Goal: Transaction & Acquisition: Purchase product/service

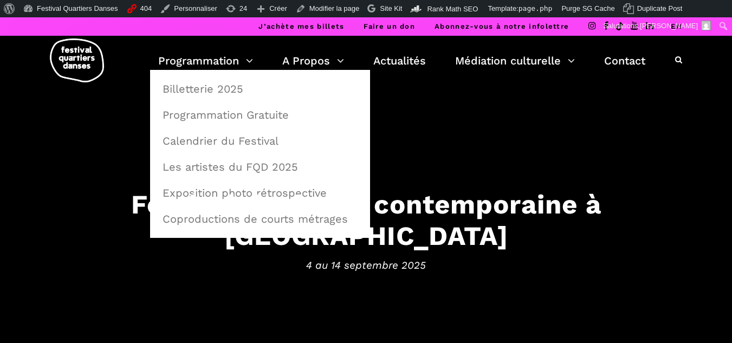
click at [184, 75] on li "Billetterie 2025" at bounding box center [260, 86] width 220 height 32
click at [186, 83] on link "Billetterie 2025" at bounding box center [260, 88] width 208 height 25
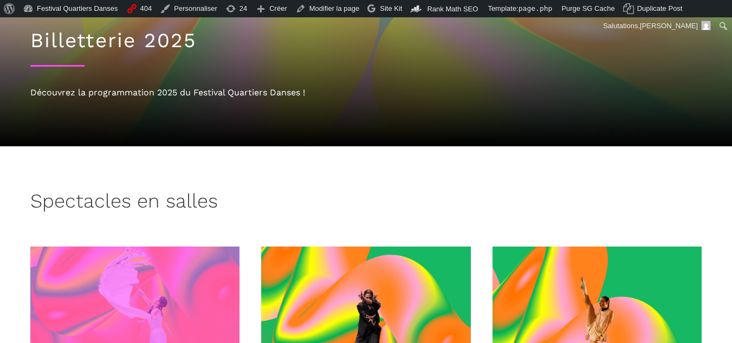
scroll to position [108, 0]
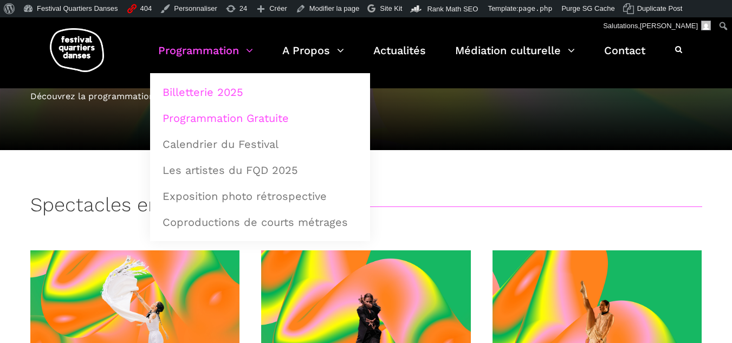
click at [191, 118] on link "Programmation Gratuite" at bounding box center [260, 118] width 208 height 25
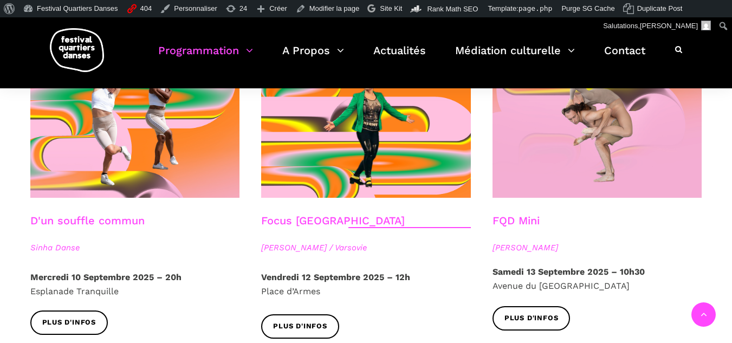
scroll to position [1299, 0]
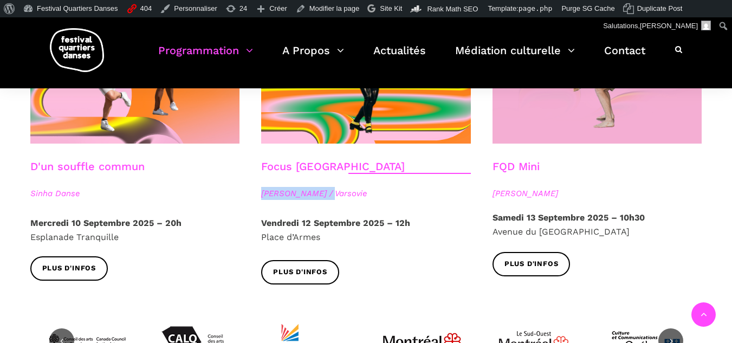
drag, startPoint x: 259, startPoint y: 179, endPoint x: 334, endPoint y: 192, distance: 77.0
click at [334, 192] on div "Focus Pologne [PERSON_NAME] / [GEOGRAPHIC_DATA]" at bounding box center [365, 188] width 231 height 56
copy span "[PERSON_NAME]"
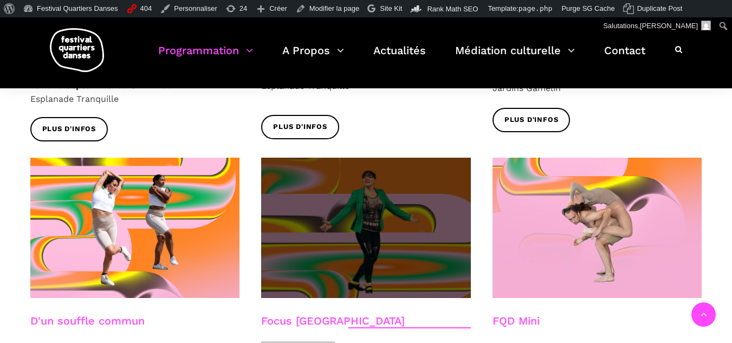
scroll to position [1136, 0]
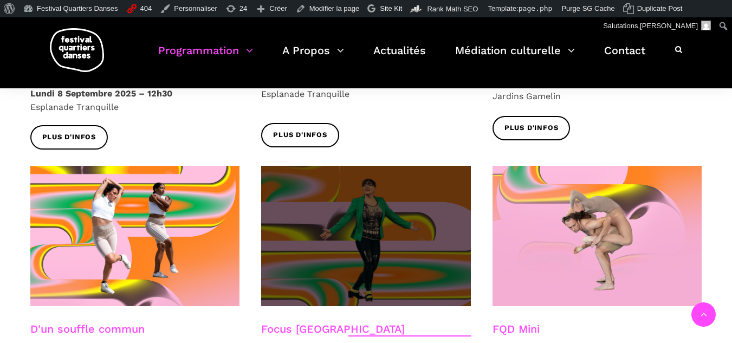
click at [327, 241] on span at bounding box center [366, 236] width 210 height 140
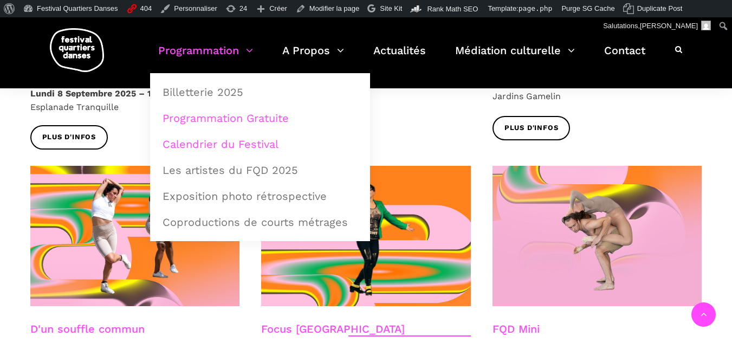
click at [203, 140] on link "Calendrier du Festival" at bounding box center [260, 144] width 208 height 25
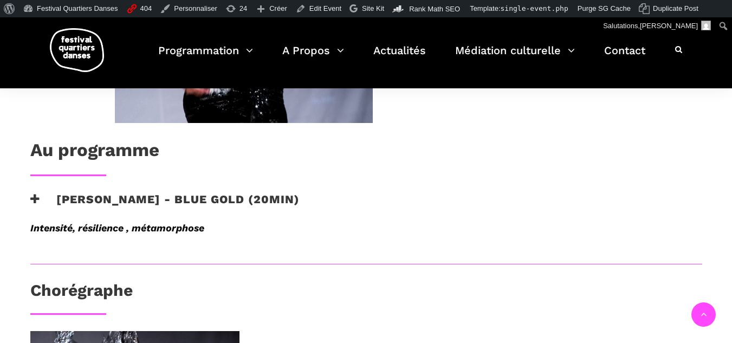
scroll to position [379, 0]
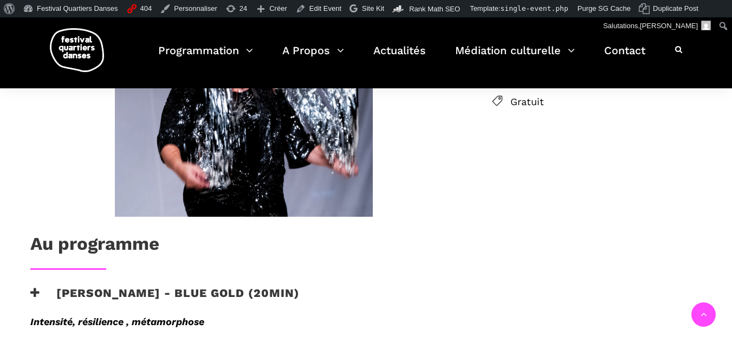
click at [190, 309] on h3 "[PERSON_NAME] - Blue Gold (20min)" at bounding box center [164, 299] width 269 height 27
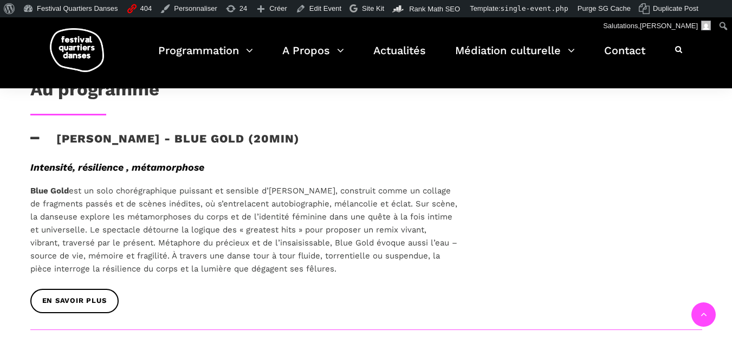
scroll to position [596, 0]
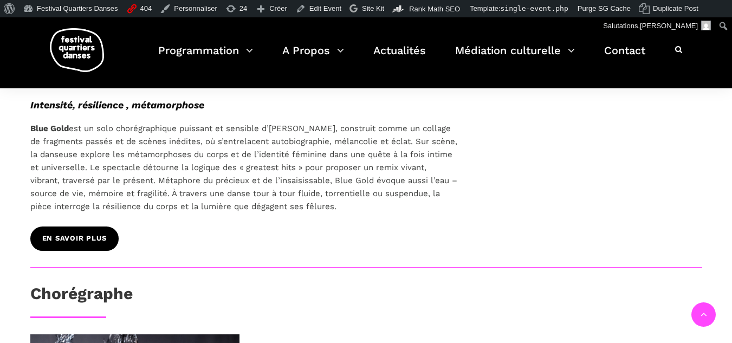
click at [96, 241] on span "EN SAVOIR PLUS" at bounding box center [74, 238] width 65 height 11
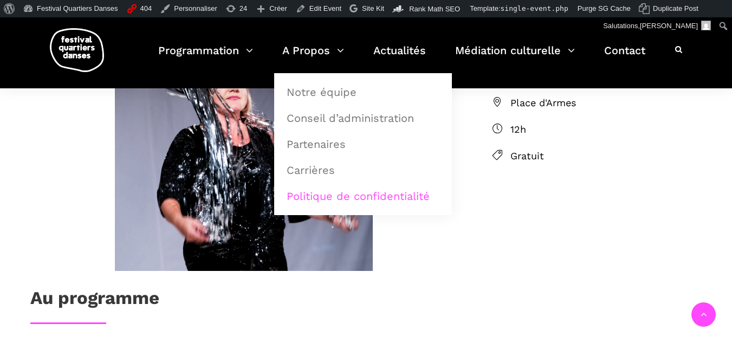
scroll to position [108, 0]
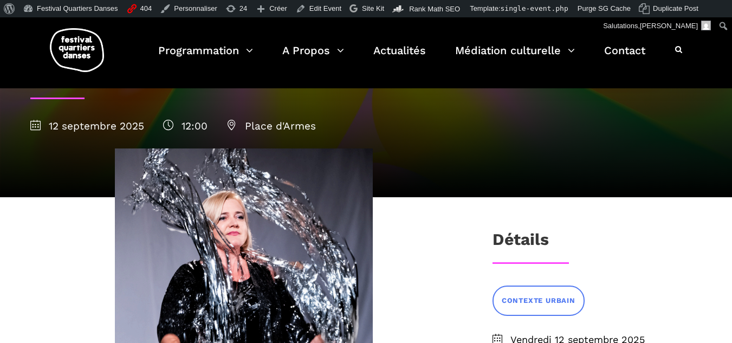
scroll to position [271, 0]
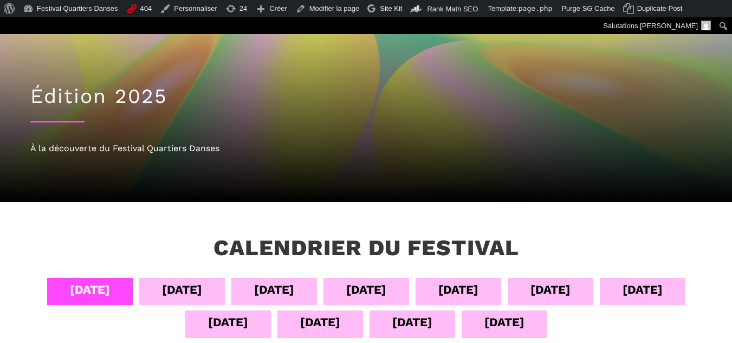
scroll to position [108, 0]
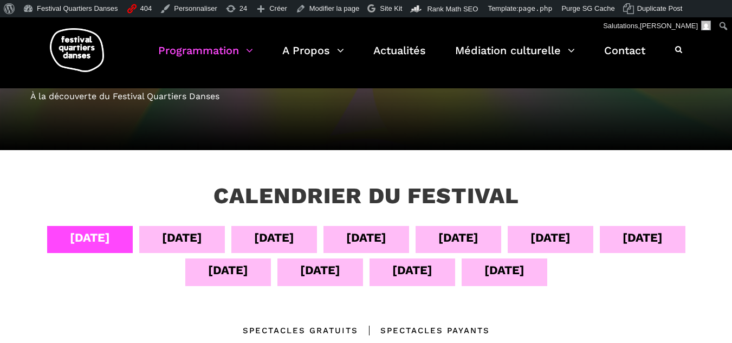
click at [314, 269] on div "12 sept" at bounding box center [320, 270] width 40 height 19
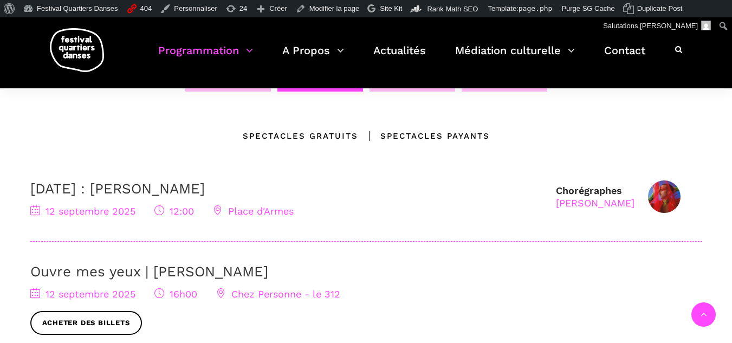
scroll to position [379, 0]
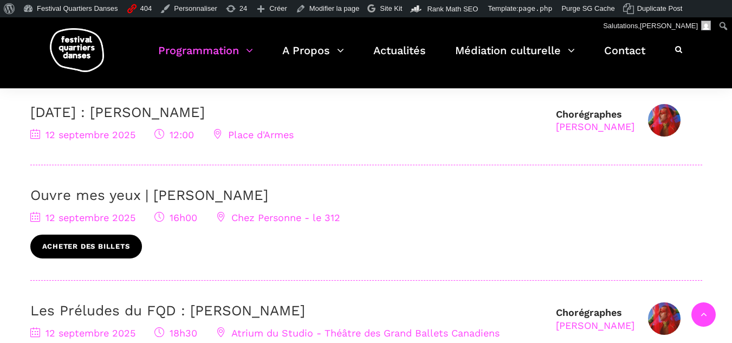
click at [71, 238] on link "Acheter des billets" at bounding box center [86, 247] width 112 height 24
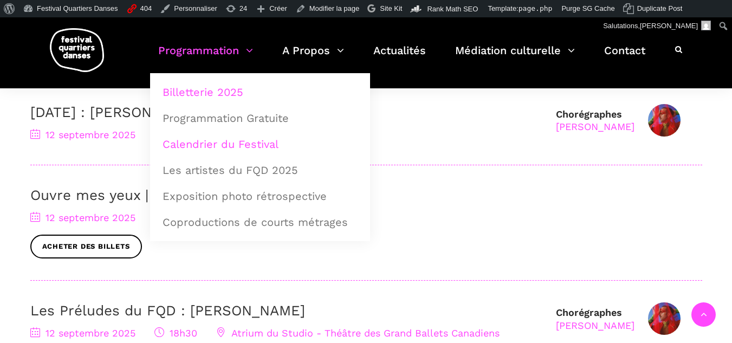
click at [213, 95] on link "Billetterie 2025" at bounding box center [260, 92] width 208 height 25
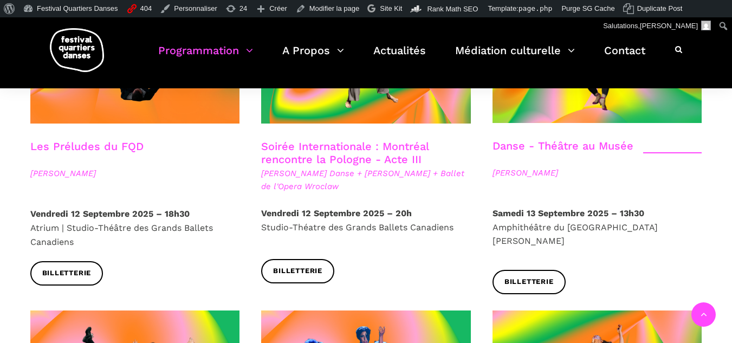
scroll to position [1301, 0]
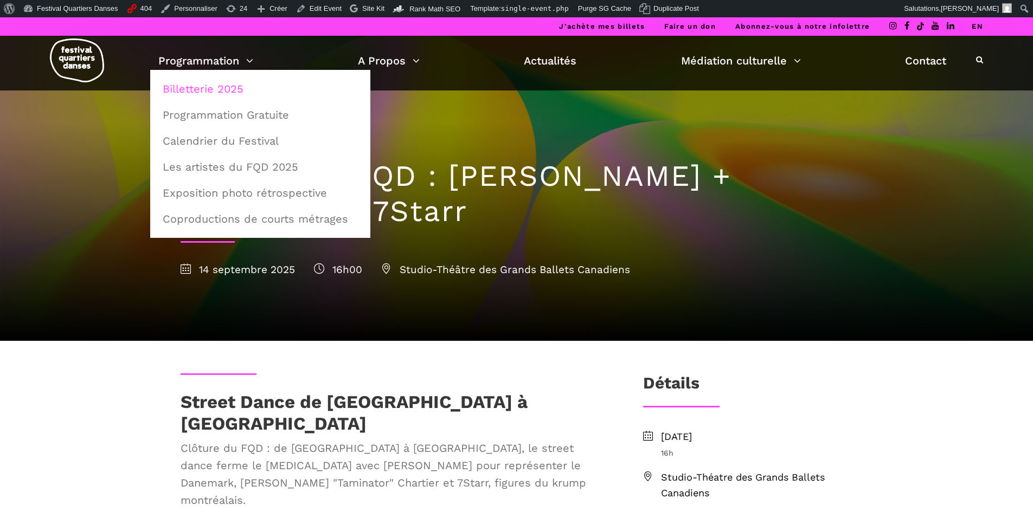
click at [201, 82] on link "Billetterie 2025" at bounding box center [260, 88] width 208 height 25
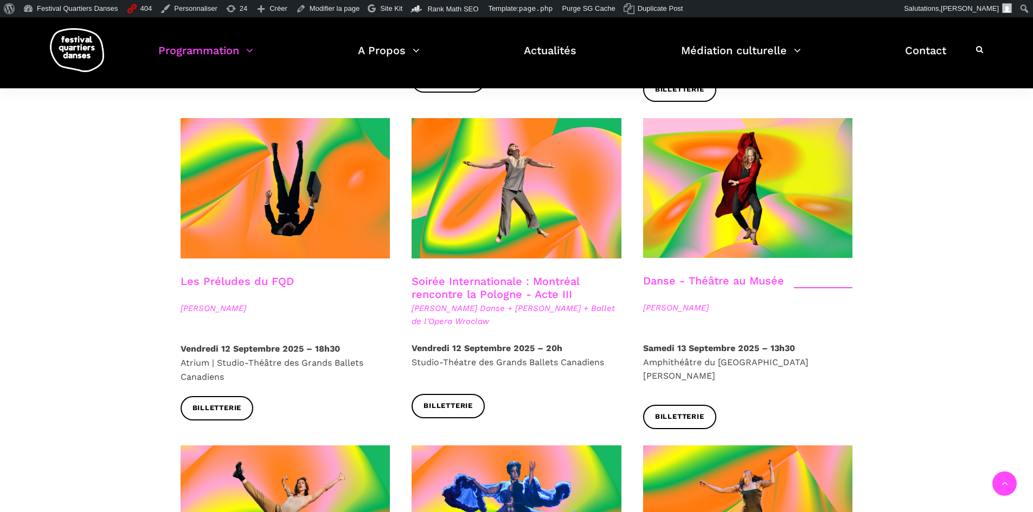
scroll to position [1192, 0]
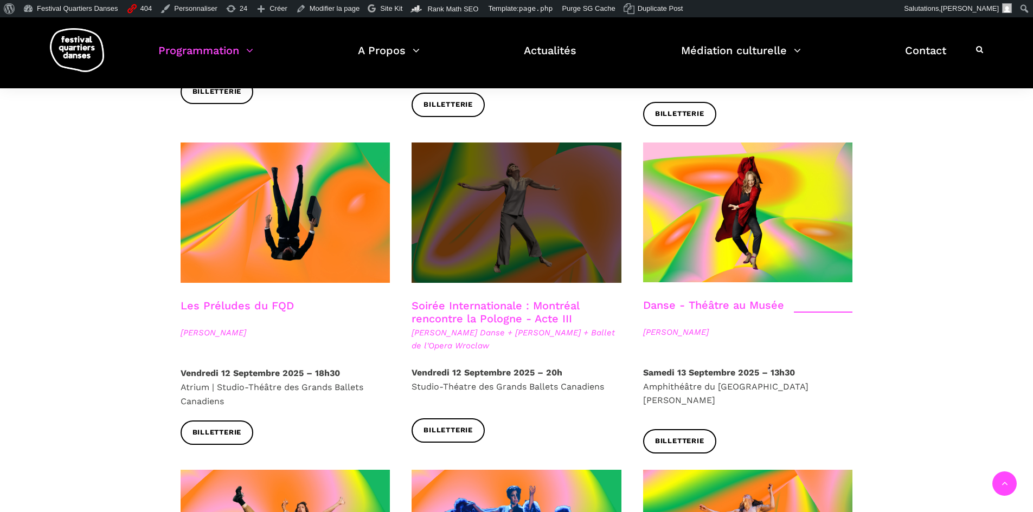
click at [481, 172] on span at bounding box center [516, 213] width 210 height 140
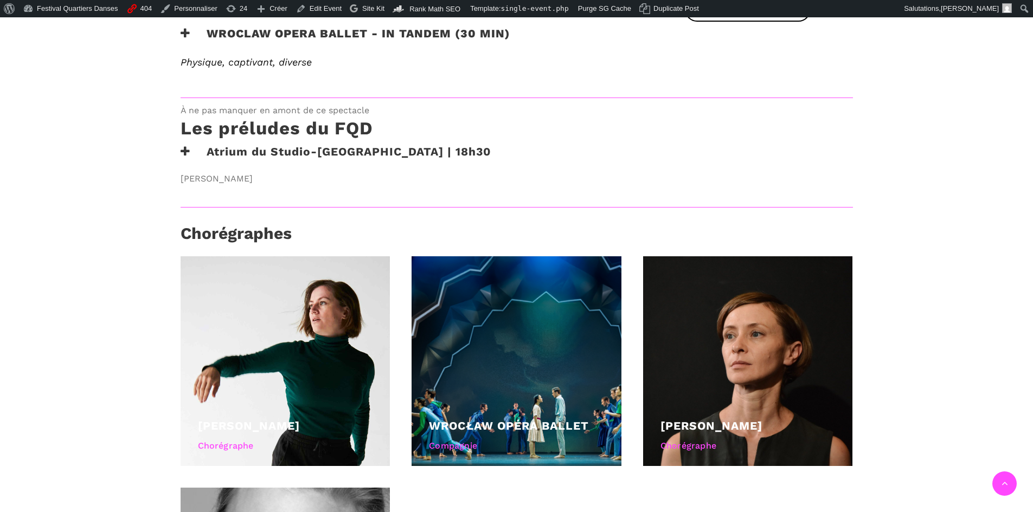
scroll to position [488, 0]
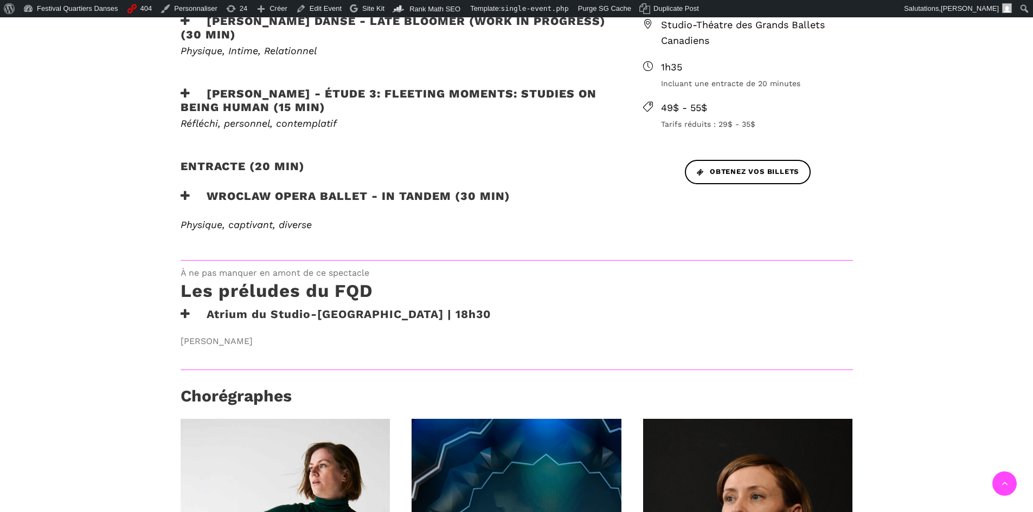
click at [335, 197] on h3 "Wroclaw Opera Ballet - In Tandem (30 min)" at bounding box center [345, 202] width 330 height 27
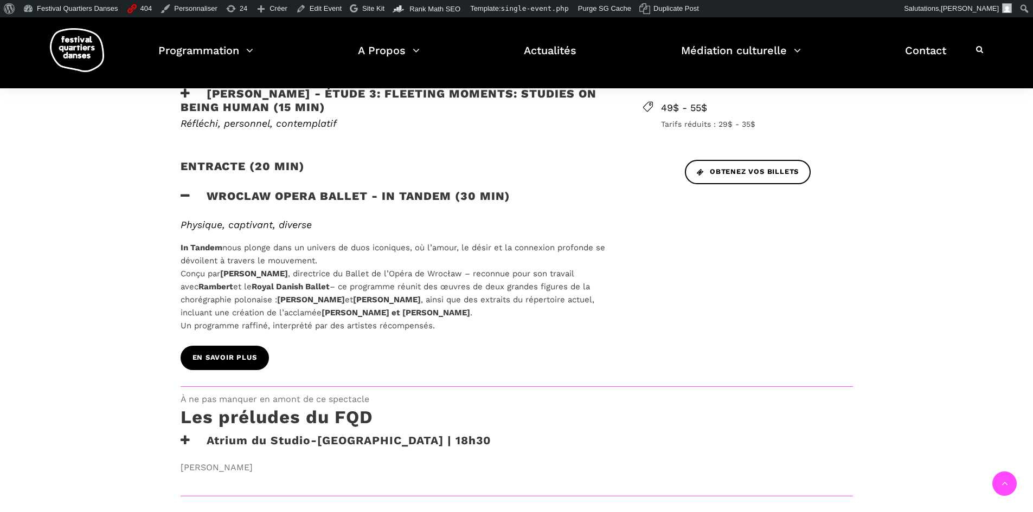
click at [230, 353] on span "EN SAVOIR PLUS" at bounding box center [224, 357] width 65 height 11
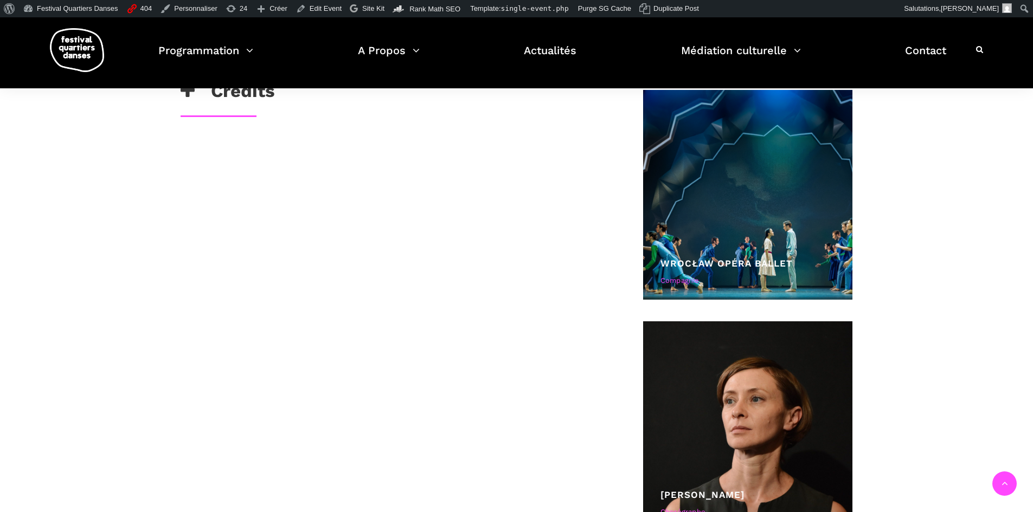
scroll to position [488, 0]
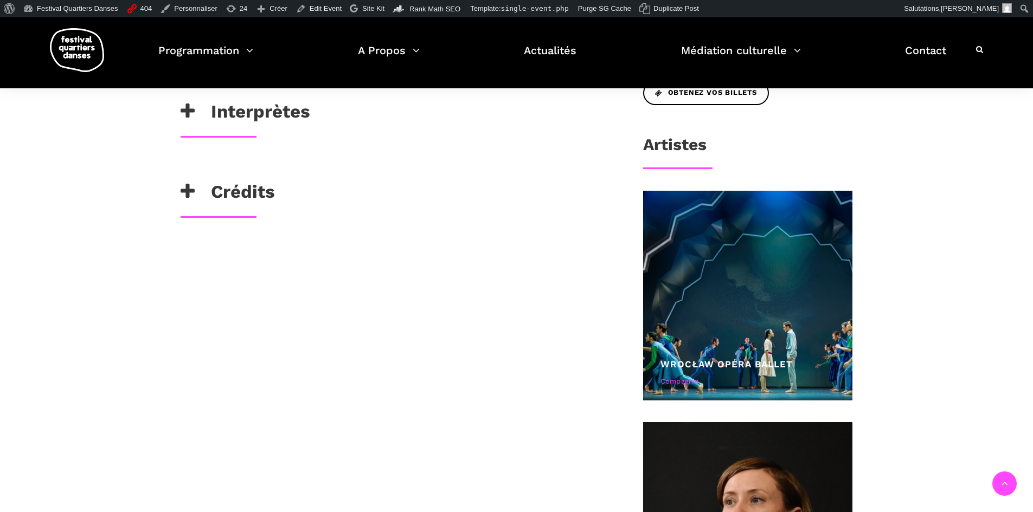
click at [201, 201] on h3 "Crédits" at bounding box center [227, 194] width 94 height 27
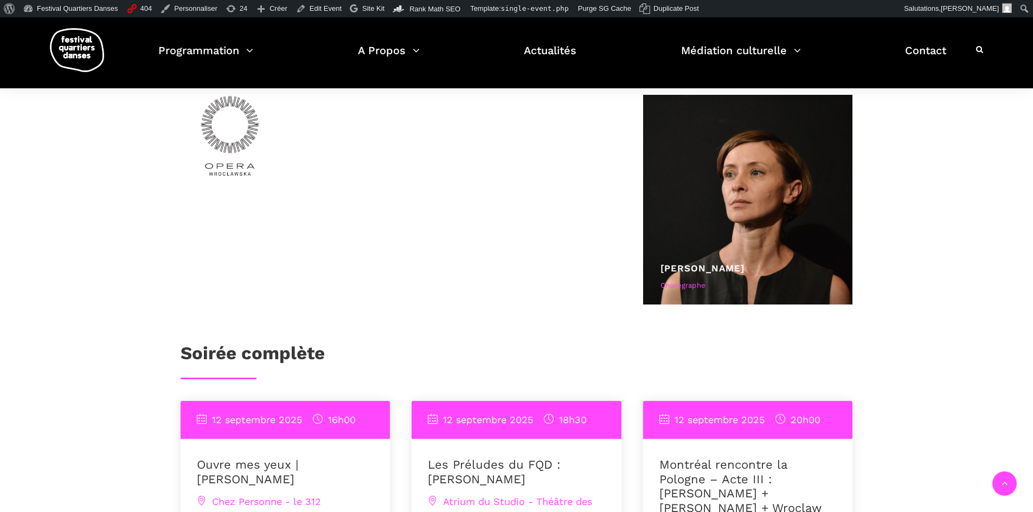
scroll to position [705, 0]
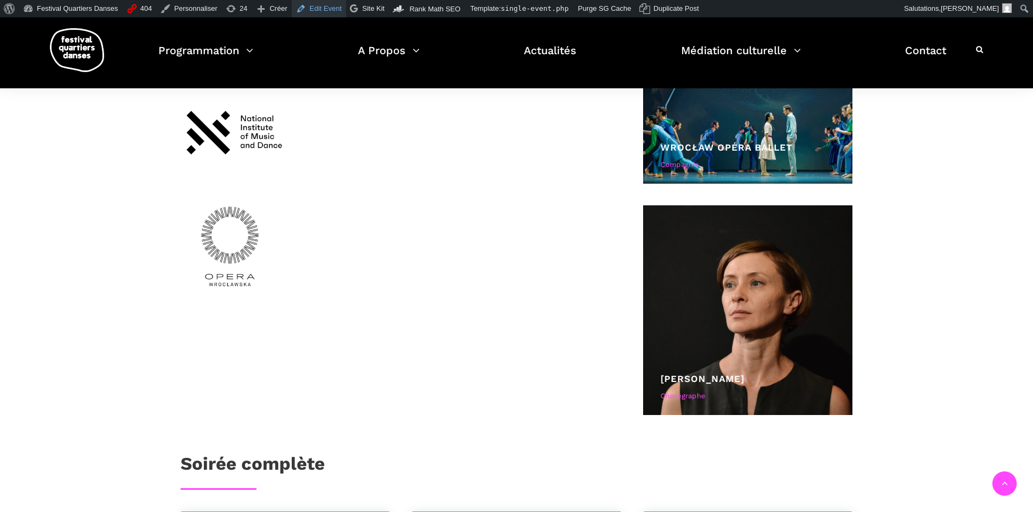
click at [317, 1] on link "Edit Event" at bounding box center [319, 8] width 54 height 17
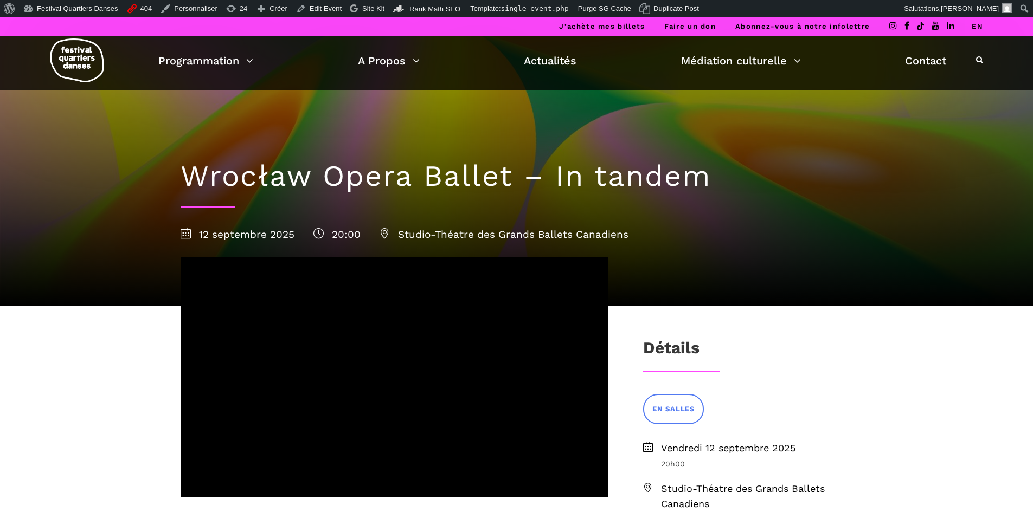
click at [973, 27] on link "EN" at bounding box center [976, 26] width 11 height 8
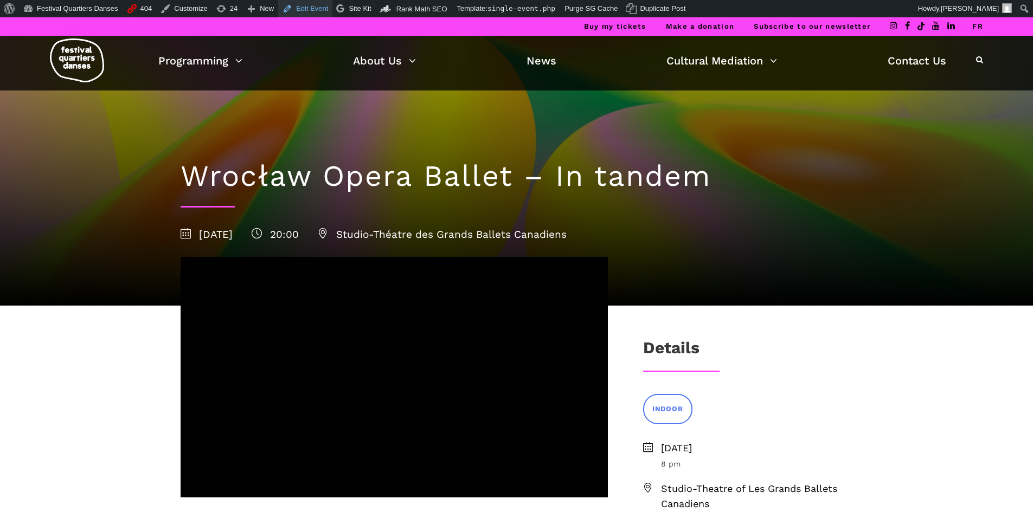
click at [294, 8] on link "Edit Event" at bounding box center [305, 8] width 54 height 17
